Goal: Transaction & Acquisition: Purchase product/service

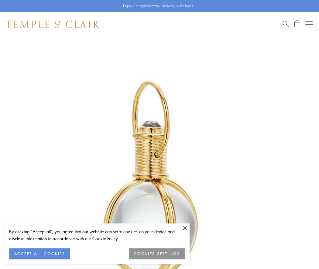
scroll to position [158, 0]
